Goal: Information Seeking & Learning: Learn about a topic

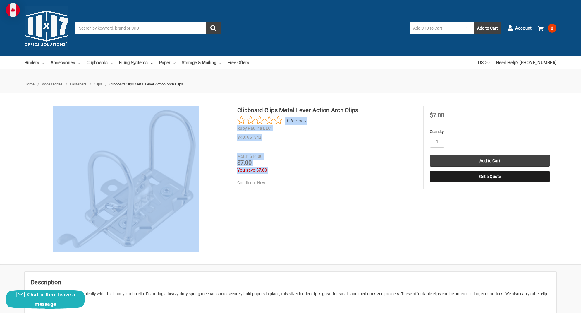
drag, startPoint x: 358, startPoint y: 111, endPoint x: 237, endPoint y: 106, distance: 121.4
click at [237, 106] on div "Clipboard Clips Metal Lever Action Arch Clips 0 Reviews Ruby Paulina LLC. SKU: …" at bounding box center [290, 179] width 581 height 146
click at [333, 122] on div "0 Reviews" at bounding box center [325, 120] width 176 height 9
click at [316, 135] on dd "951342" at bounding box center [325, 137] width 176 height 6
drag, startPoint x: 237, startPoint y: 110, endPoint x: 251, endPoint y: 111, distance: 14.1
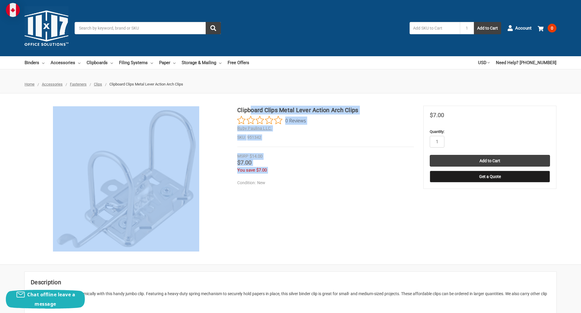
click at [251, 111] on div "Clipboard Clips Metal Lever Action Arch Clips 0 Reviews Ruby Paulina LLC. SKU: …" at bounding box center [290, 179] width 581 height 146
click at [329, 129] on h2 "Ruby Paulina LLC." at bounding box center [325, 128] width 176 height 6
click at [297, 111] on h1 "Clipboard Clips Metal Lever Action Arch Clips" at bounding box center [325, 110] width 176 height 9
click at [325, 101] on div "Clipboard Clips Metal Lever Action Arch Clips 0 Reviews Ruby Paulina LLC. SKU: …" at bounding box center [290, 178] width 581 height 171
click at [329, 110] on h1 "Clipboard Clips Metal Lever Action Arch Clips" at bounding box center [325, 110] width 176 height 9
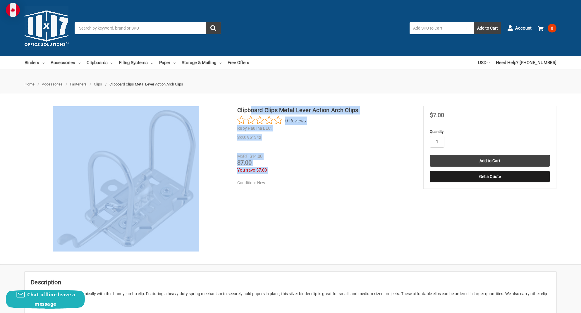
click at [349, 131] on div "Clipboard Clips Metal Lever Action Arch Clips 0 Reviews Ruby Paulina LLC. SKU: …" at bounding box center [325, 126] width 176 height 41
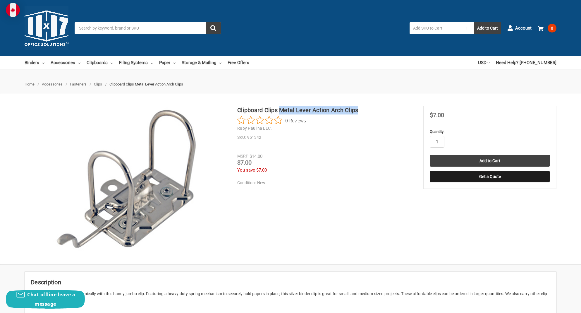
drag, startPoint x: 358, startPoint y: 111, endPoint x: 281, endPoint y: 111, distance: 76.6
click at [281, 111] on h1 "Clipboard Clips Metal Lever Action Arch Clips" at bounding box center [325, 110] width 176 height 9
copy h1 "Metal Lever Action Arch Clips"
click at [333, 171] on div "You save $7.00" at bounding box center [325, 170] width 176 height 7
